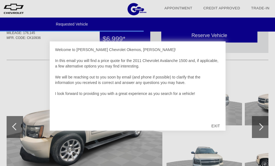
scroll to position [73, 0]
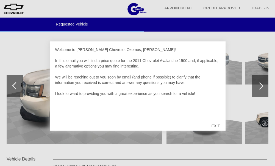
click at [217, 127] on div "EXIT" at bounding box center [216, 126] width 20 height 16
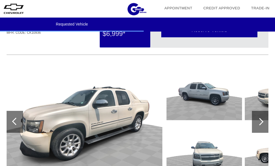
scroll to position [37, 0]
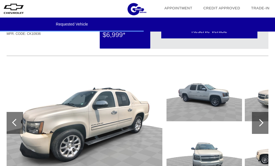
click at [260, 124] on div at bounding box center [259, 122] width 7 height 7
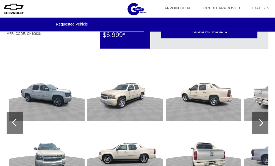
scroll to position [73, 0]
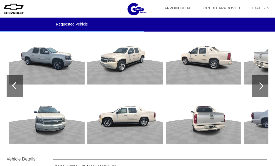
click at [196, 119] on img at bounding box center [204, 116] width 76 height 57
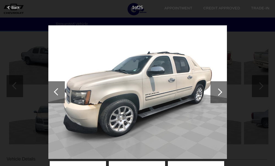
click at [217, 93] on div at bounding box center [218, 92] width 7 height 7
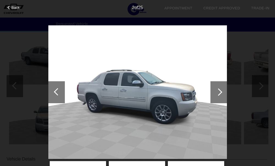
click at [217, 93] on div at bounding box center [218, 92] width 7 height 7
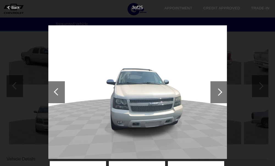
click at [217, 93] on div at bounding box center [218, 92] width 7 height 7
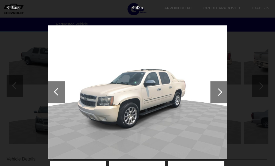
click at [217, 93] on div at bounding box center [218, 92] width 7 height 7
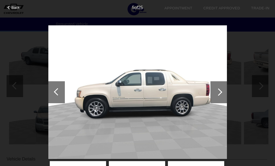
click at [217, 93] on div at bounding box center [218, 92] width 7 height 7
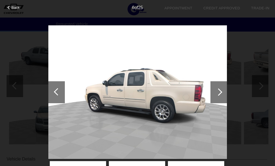
click at [217, 93] on div at bounding box center [218, 92] width 7 height 7
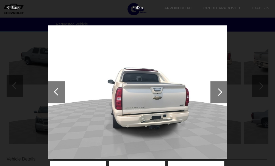
click at [217, 93] on div at bounding box center [218, 92] width 7 height 7
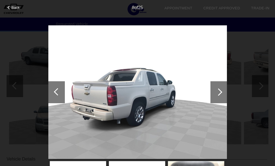
click at [217, 93] on div at bounding box center [218, 92] width 7 height 7
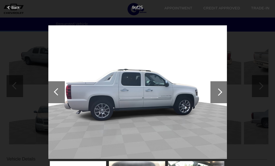
click at [217, 93] on div at bounding box center [218, 92] width 7 height 7
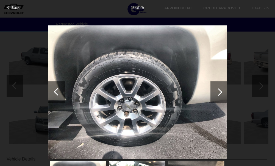
click at [217, 93] on div at bounding box center [218, 92] width 7 height 7
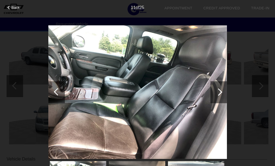
click at [219, 94] on div at bounding box center [218, 92] width 7 height 7
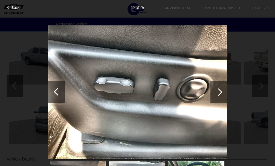
click at [219, 94] on div at bounding box center [218, 92] width 7 height 7
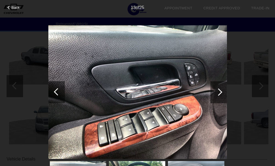
click at [219, 94] on div at bounding box center [218, 92] width 7 height 7
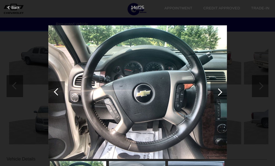
click at [219, 94] on div at bounding box center [218, 92] width 7 height 7
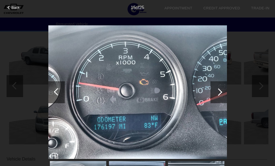
click at [219, 94] on div at bounding box center [218, 92] width 7 height 7
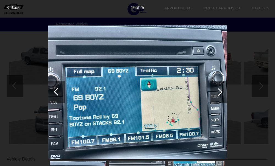
click at [219, 94] on div at bounding box center [218, 92] width 7 height 7
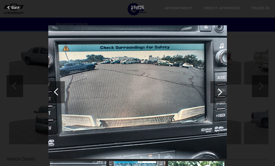
click at [219, 94] on div at bounding box center [218, 92] width 7 height 7
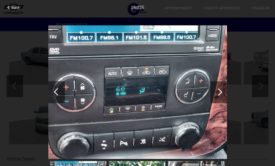
click at [219, 94] on div at bounding box center [218, 92] width 7 height 7
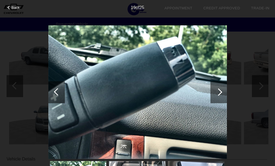
click at [219, 94] on div at bounding box center [218, 92] width 7 height 7
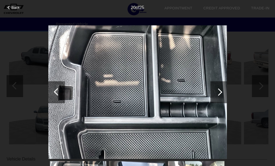
click at [221, 94] on div at bounding box center [219, 92] width 16 height 22
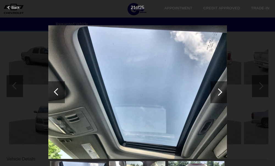
click at [220, 94] on div at bounding box center [218, 92] width 7 height 7
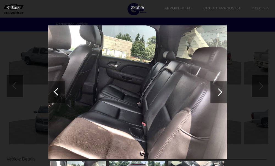
click at [220, 94] on div at bounding box center [218, 92] width 7 height 7
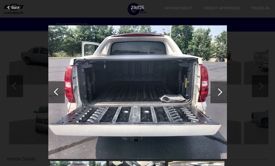
click at [220, 94] on div at bounding box center [218, 92] width 7 height 7
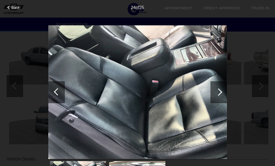
click at [220, 94] on div at bounding box center [218, 92] width 7 height 7
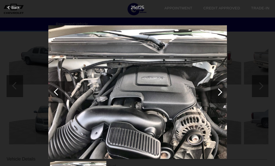
click at [220, 94] on div at bounding box center [218, 92] width 7 height 7
